Goal: Transaction & Acquisition: Purchase product/service

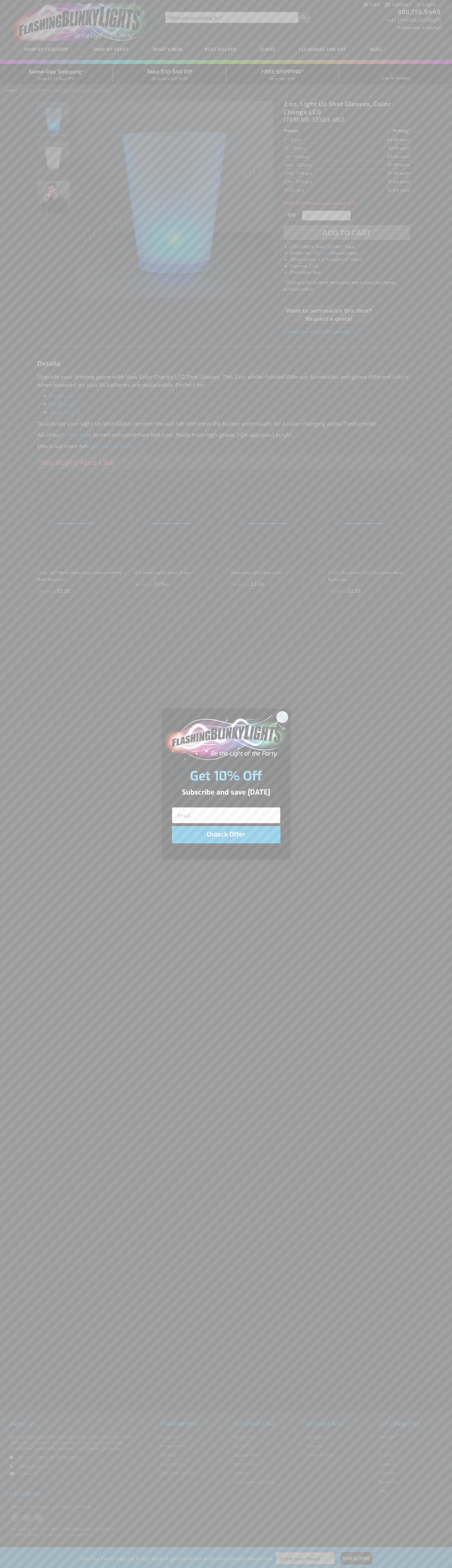
click at [282, 716] on icon "Close dialog" at bounding box center [282, 717] width 5 height 5
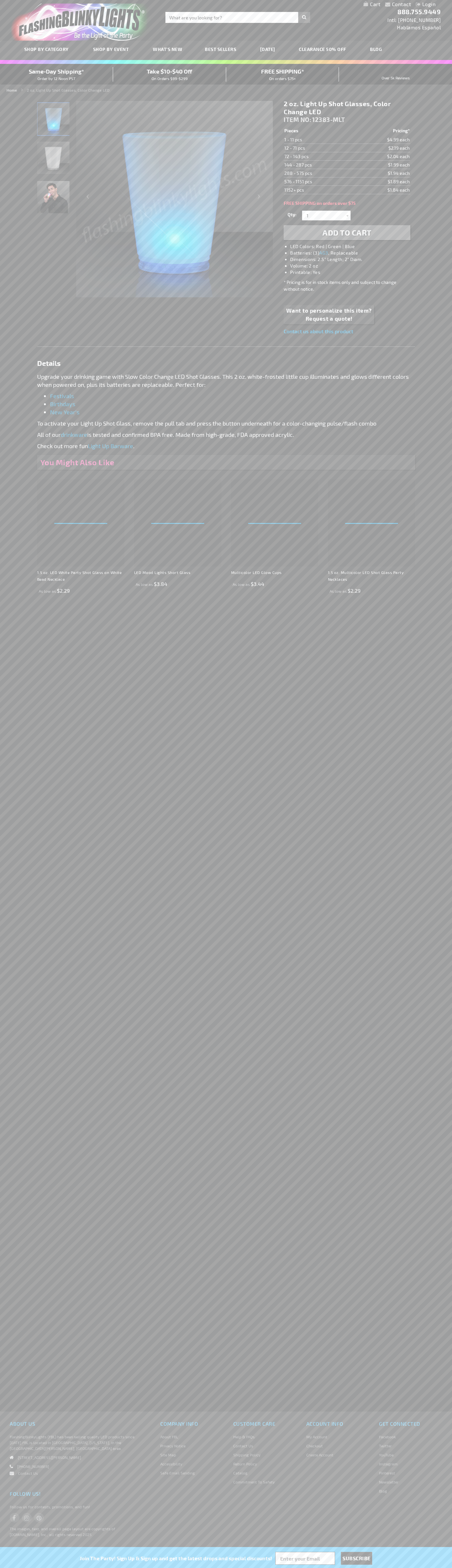
click at [353, 246] on li "LED Colors: Red | Green | Blue" at bounding box center [353, 246] width 127 height 6
click at [347, 233] on span "Add to Cart" at bounding box center [347, 232] width 49 height 10
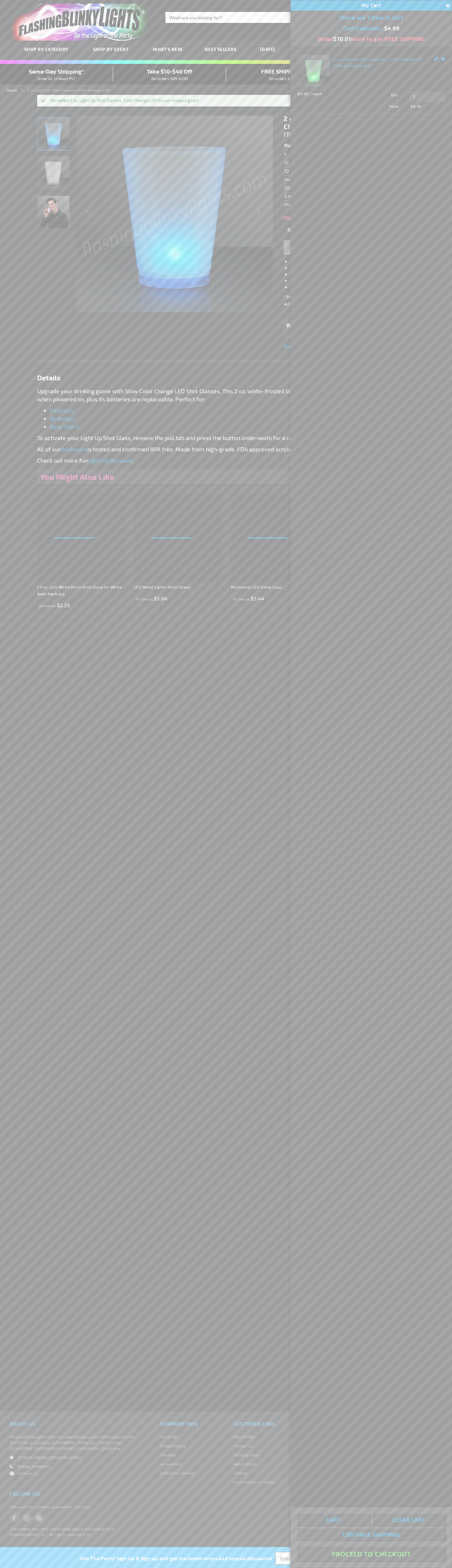
click at [371, 1554] on button "Proceed To Checkout" at bounding box center [371, 1554] width 148 height 14
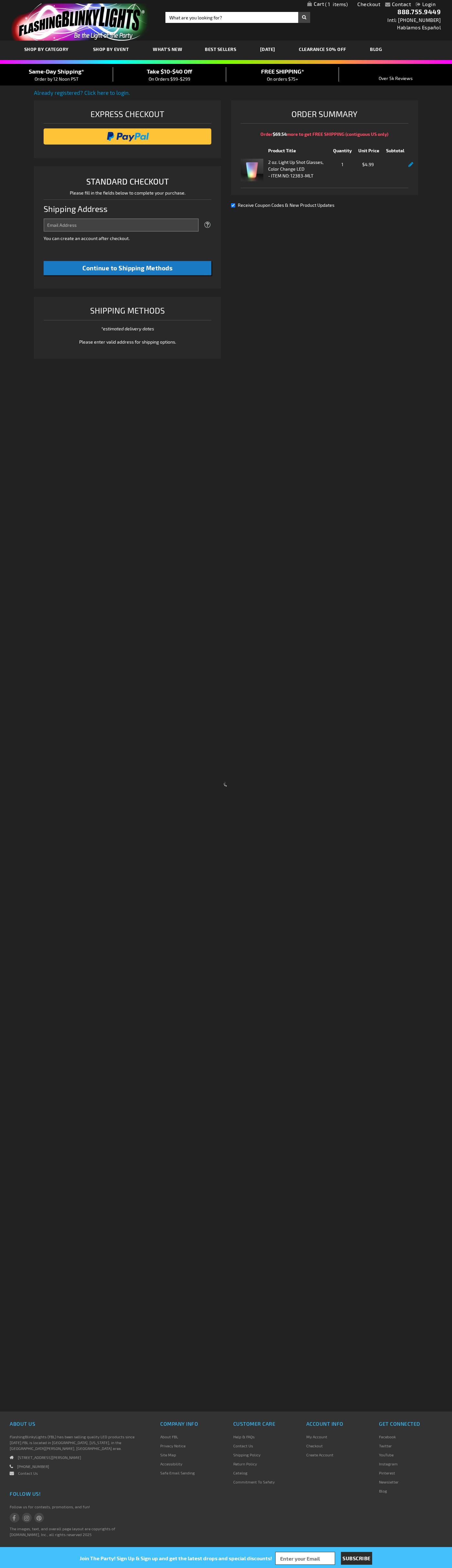
select select "US"
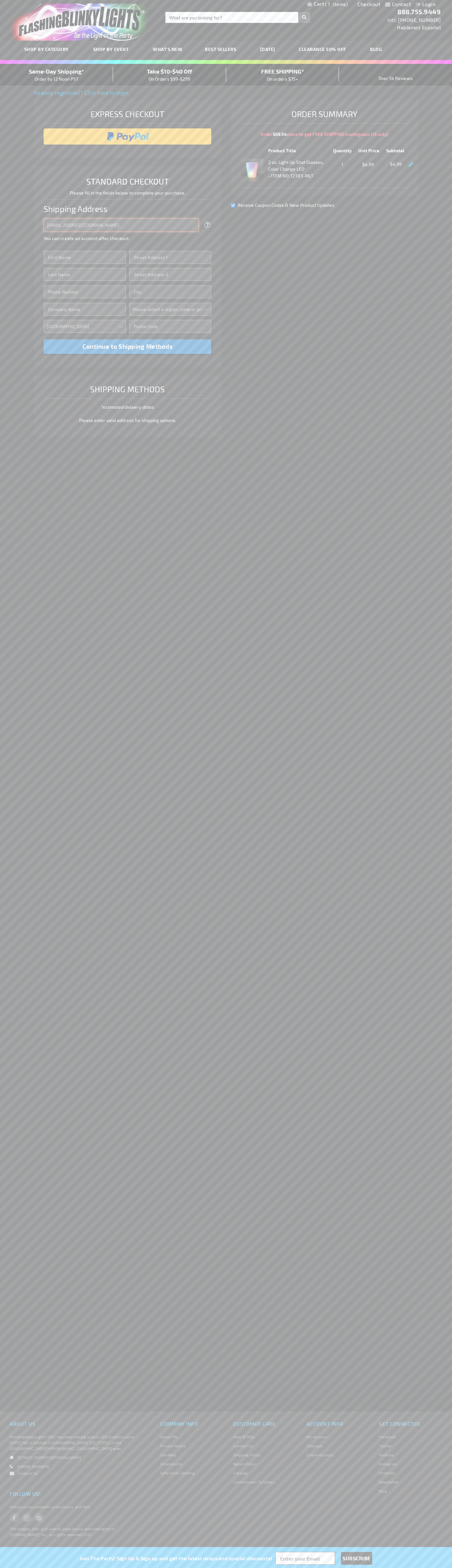
type input "[EMAIL_ADDRESS][DOMAIN_NAME]"
type input "[PERSON_NAME]"
type input "[STREET_ADDRESS][US_STATE]"
type input "First floor"
type input "austin"
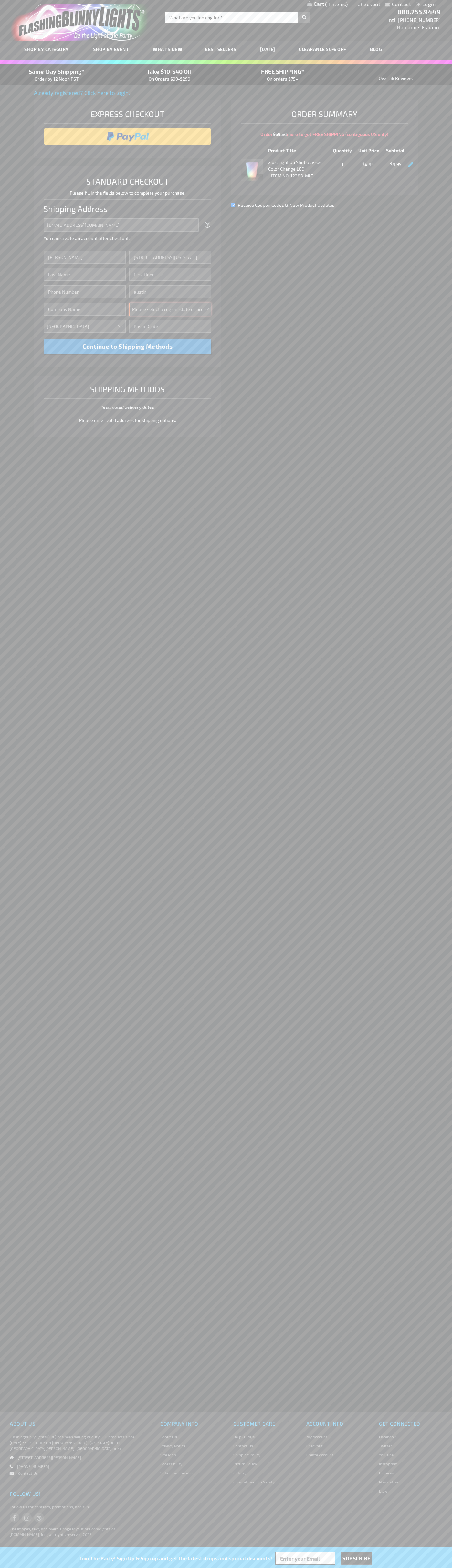
select select "57"
type input "78701"
type input "[PERSON_NAME]"
type input "6502530000"
type input "[PERSON_NAME]"
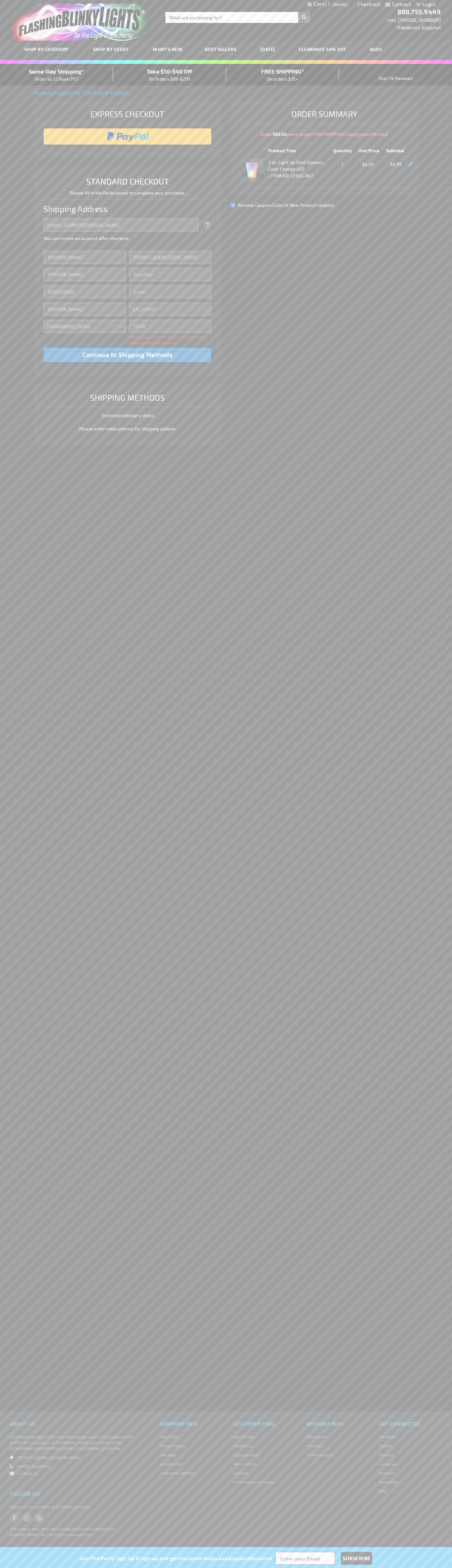
click at [56, 75] on div "Same-Day Shipping* Order by 12 Noon PST" at bounding box center [56, 74] width 113 height 15
click at [127, 137] on input "image" at bounding box center [127, 137] width 162 height 13
